Goal: Task Accomplishment & Management: Manage account settings

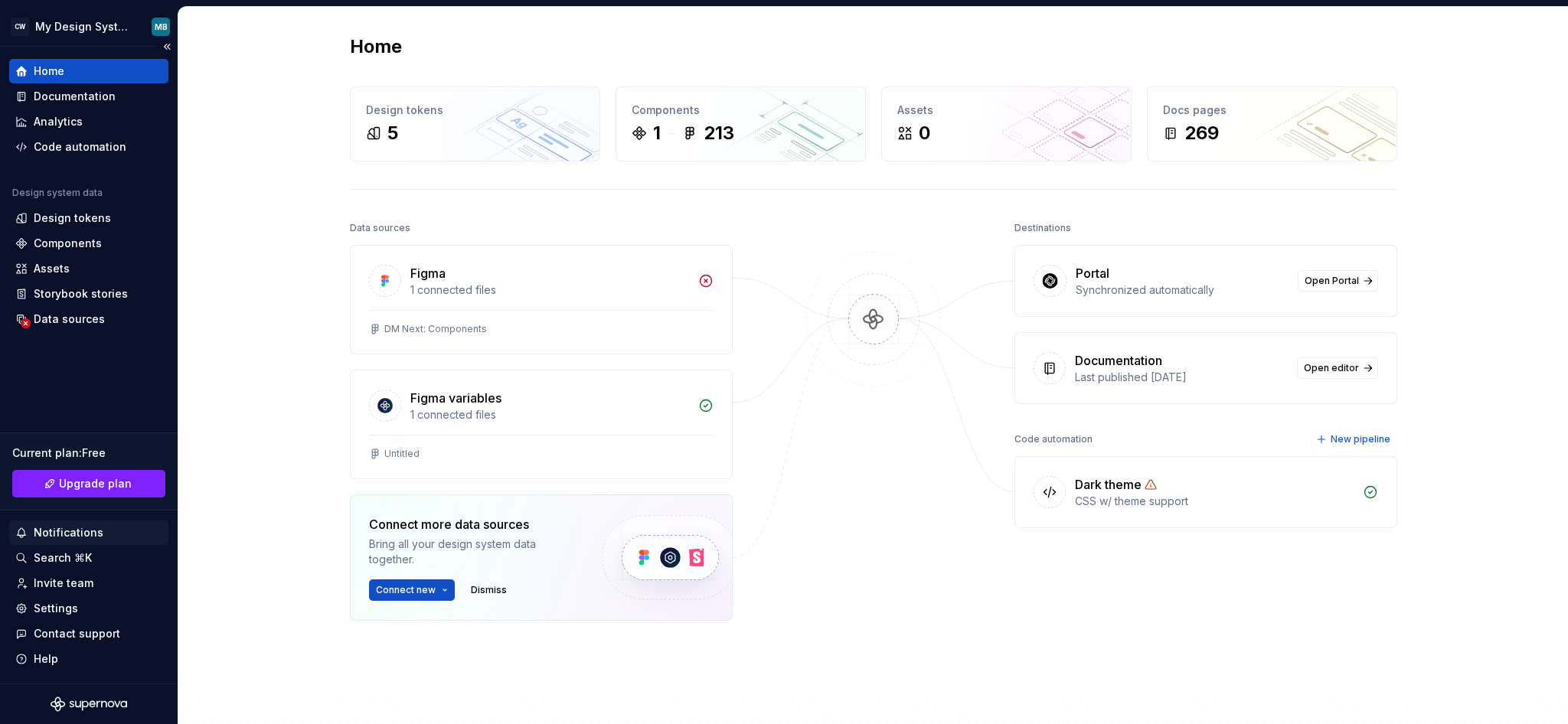
click at [73, 536] on div "Notifications" at bounding box center [69, 532] width 70 height 15
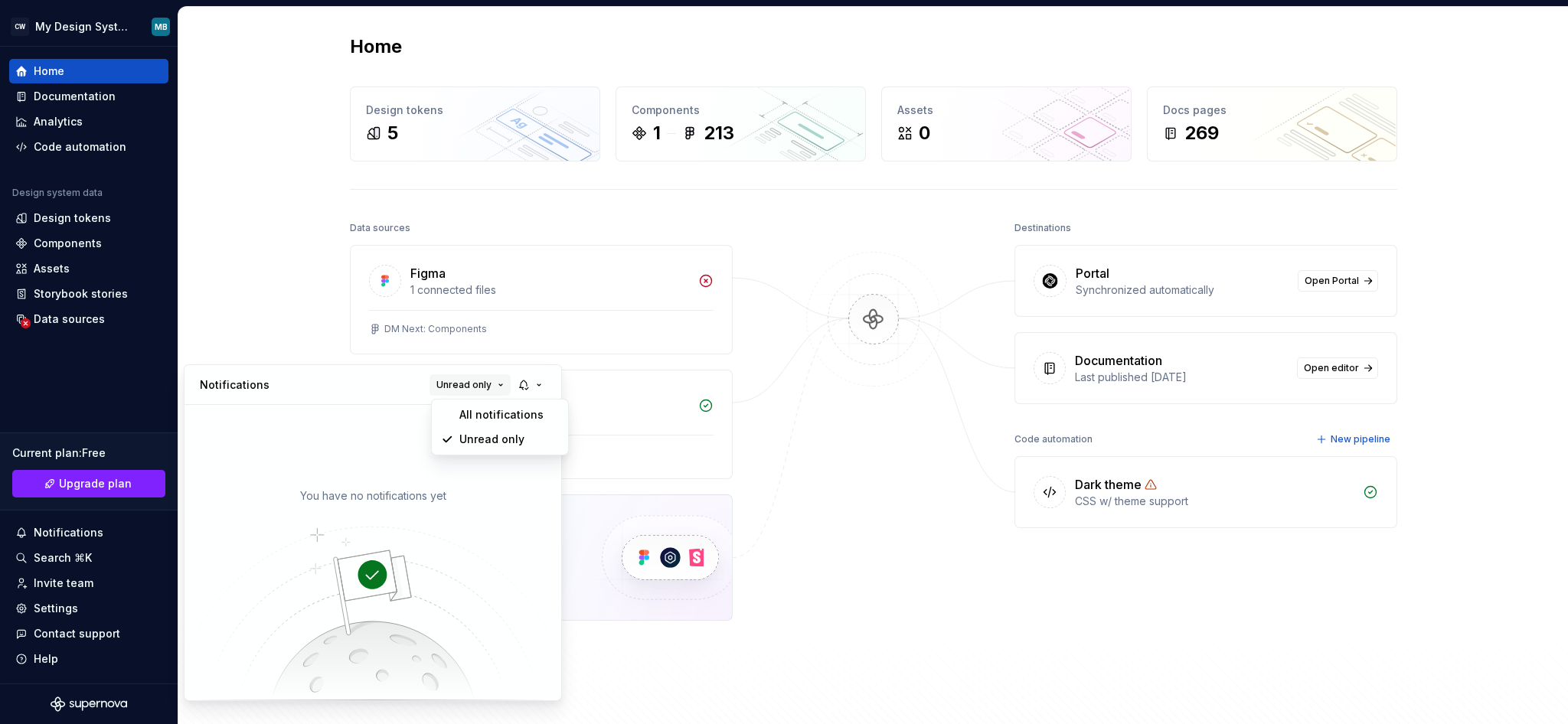
click at [471, 384] on span "Unread only" at bounding box center [464, 385] width 55 height 12
click at [424, 406] on div "You have no notifications yet" at bounding box center [373, 552] width 377 height 295
click at [544, 384] on button "button" at bounding box center [531, 385] width 35 height 21
click at [490, 386] on span "Unread only" at bounding box center [464, 385] width 55 height 12
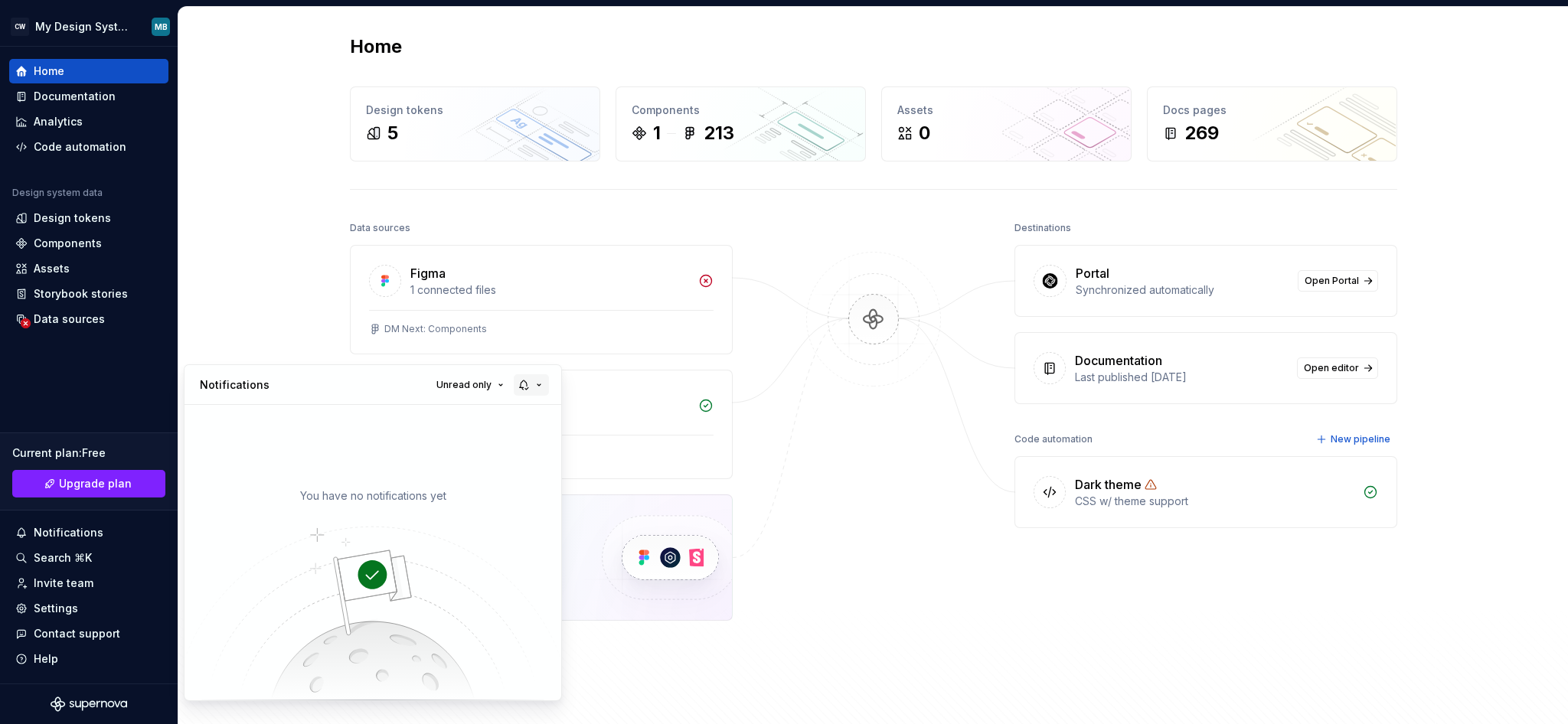
click at [530, 385] on button "button" at bounding box center [531, 385] width 35 height 21
click at [471, 420] on div "You have no notifications yet" at bounding box center [373, 552] width 377 height 295
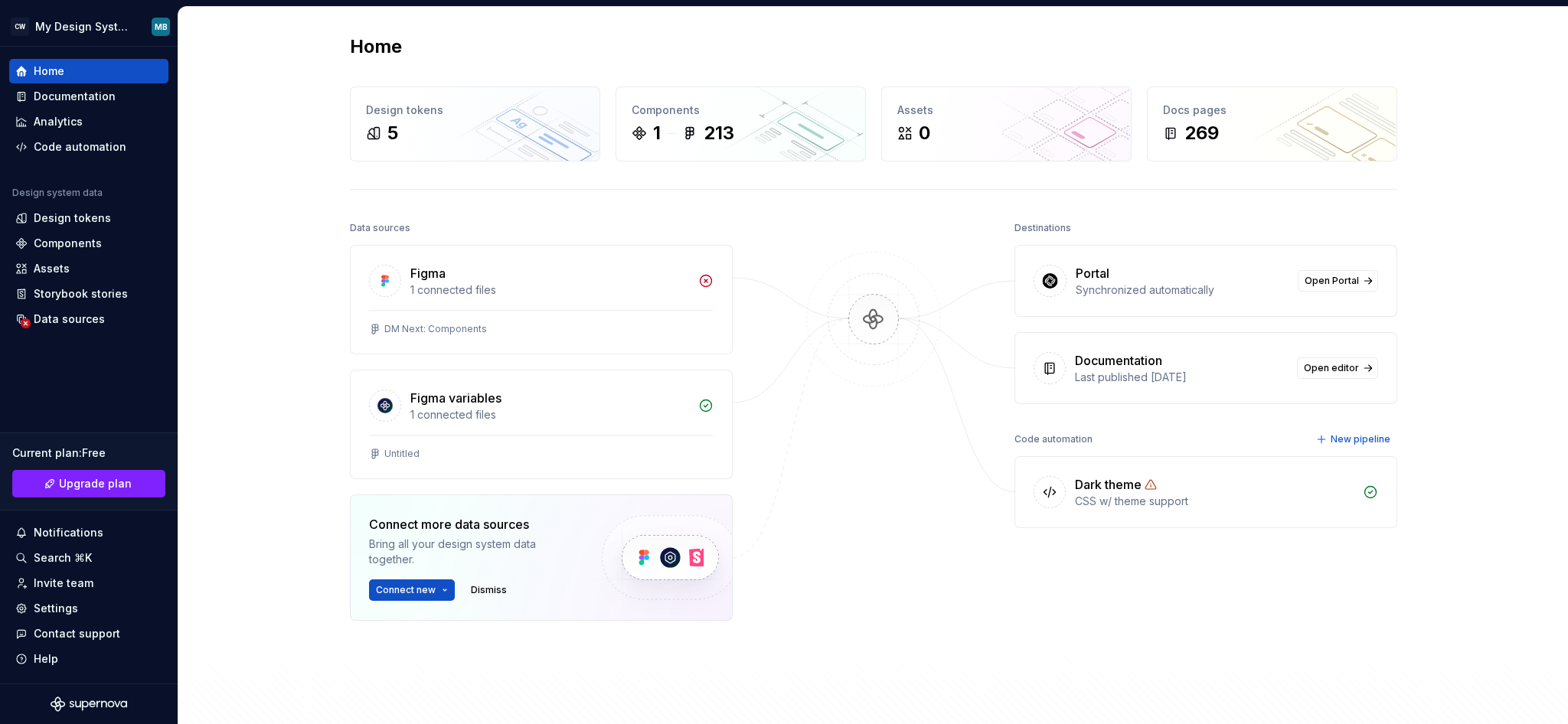
click at [633, 216] on html "CW My Design System MB Home Documentation Analytics Code automation Design syst…" at bounding box center [784, 362] width 1568 height 724
